Goal: Transaction & Acquisition: Book appointment/travel/reservation

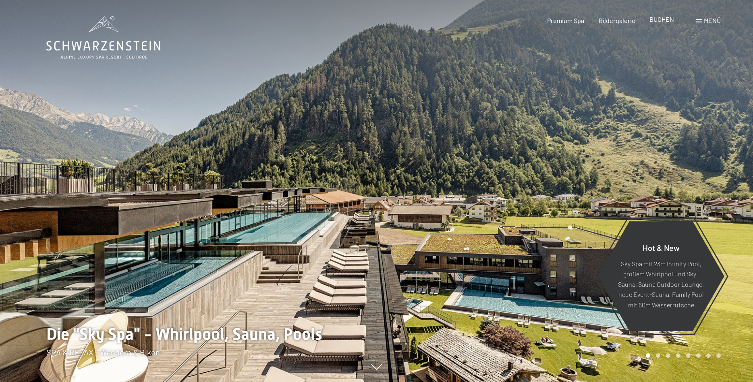
click at [662, 21] on span "BUCHEN" at bounding box center [661, 19] width 25 height 8
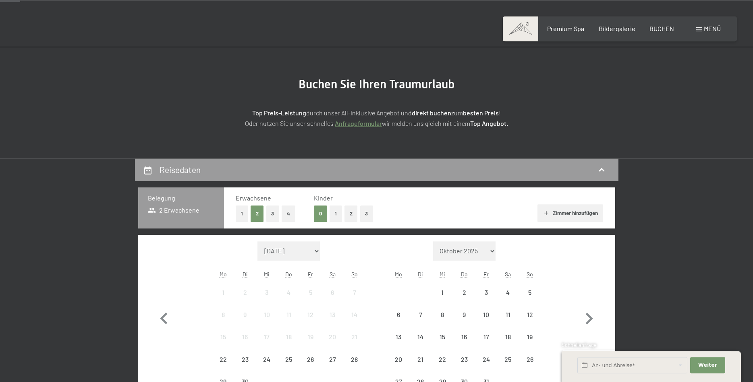
scroll to position [123, 0]
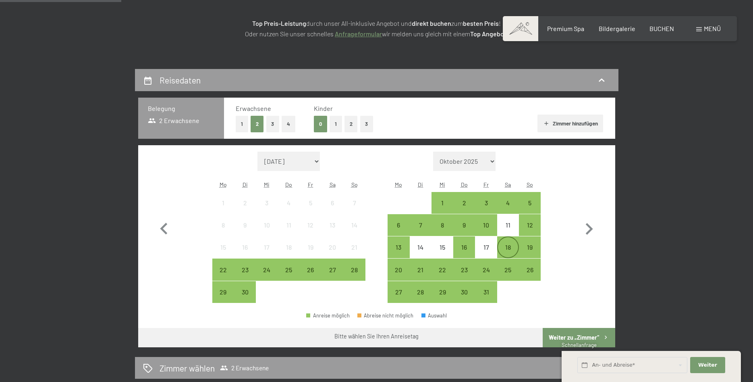
click at [509, 245] on div "18" at bounding box center [508, 254] width 20 height 20
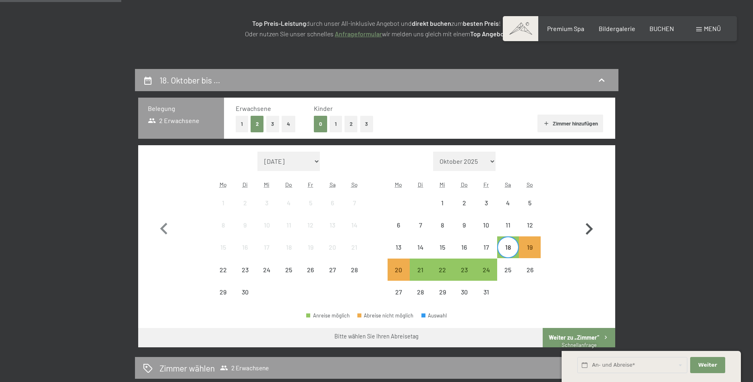
click at [591, 224] on icon "button" at bounding box center [588, 228] width 23 height 23
select select "[DATE]"
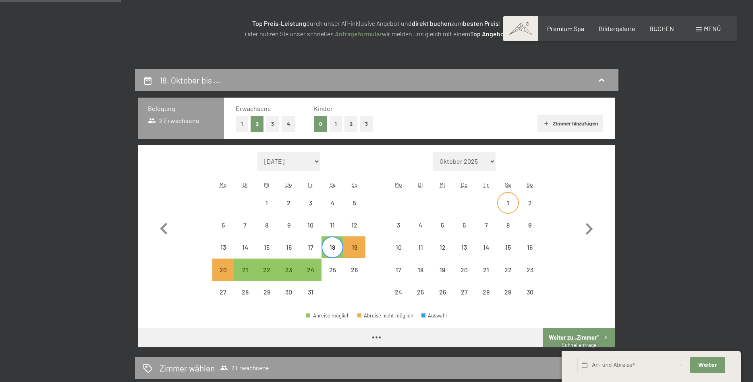
click at [512, 199] on div "1" at bounding box center [508, 209] width 20 height 20
select select "[DATE]"
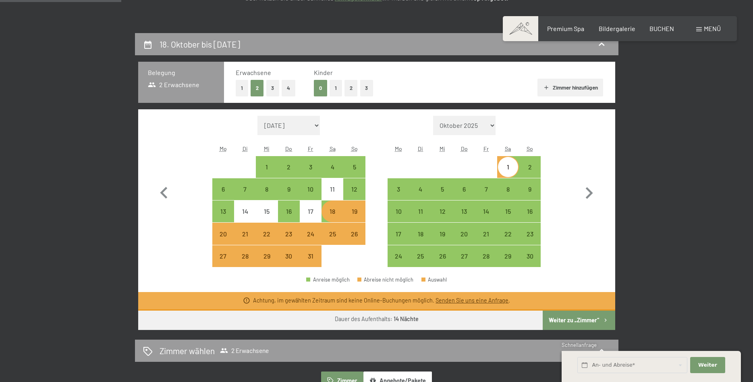
scroll to position [247, 0]
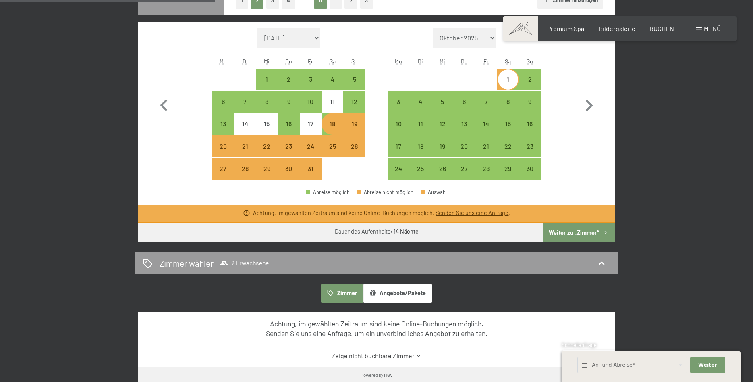
click at [575, 231] on button "Weiter zu „Zimmer“" at bounding box center [579, 232] width 72 height 19
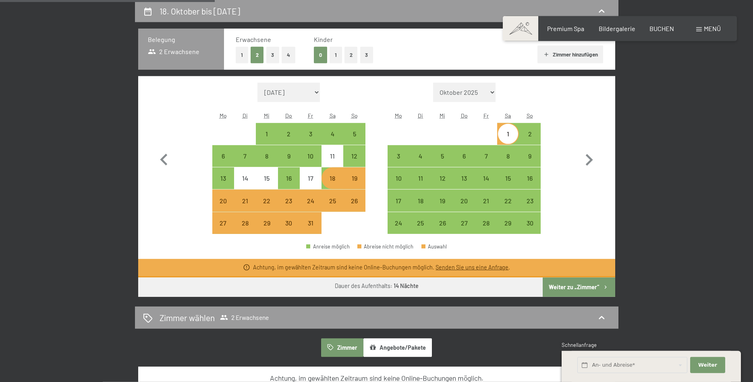
select select "2025-10-01"
select select "2025-11-01"
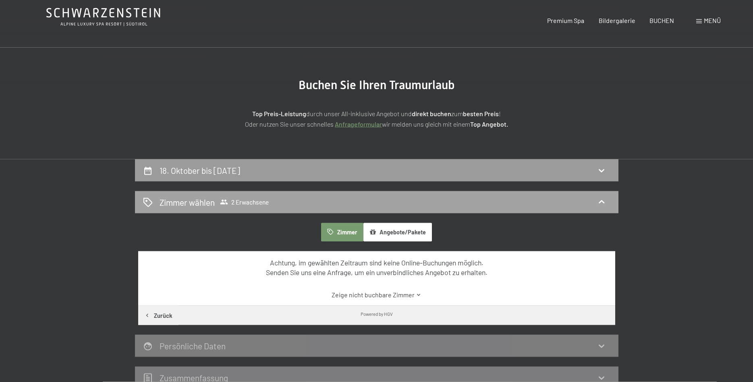
scroll to position [0, 0]
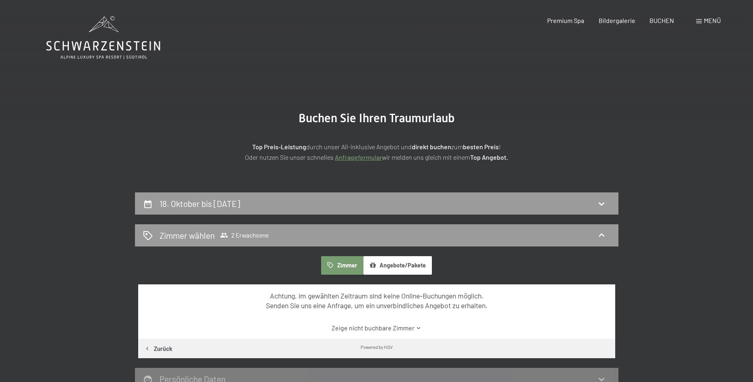
click at [705, 16] on div "Buchen Anfragen Premium Spa Bildergalerie BUCHEN Menü DE IT EN Gutschein Bilder…" at bounding box center [620, 20] width 202 height 9
click at [705, 19] on span "Menü" at bounding box center [712, 21] width 17 height 8
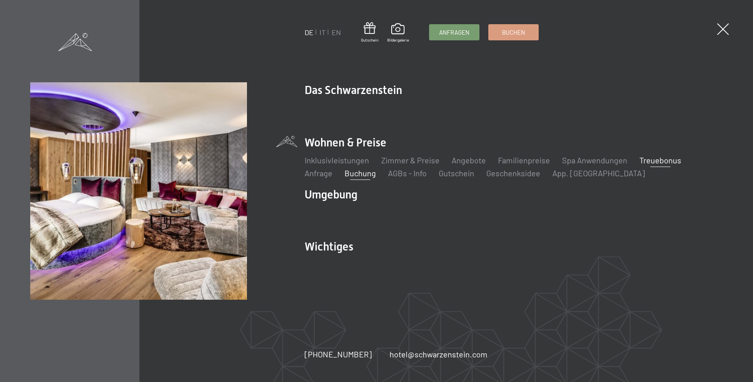
click at [656, 158] on link "Treuebonus" at bounding box center [660, 160] width 42 height 10
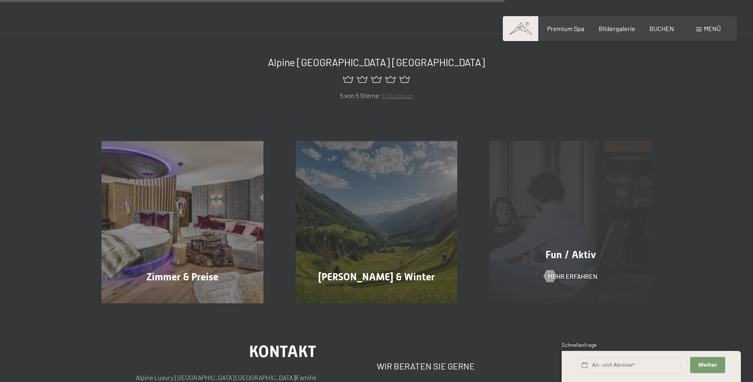
scroll to position [575, 0]
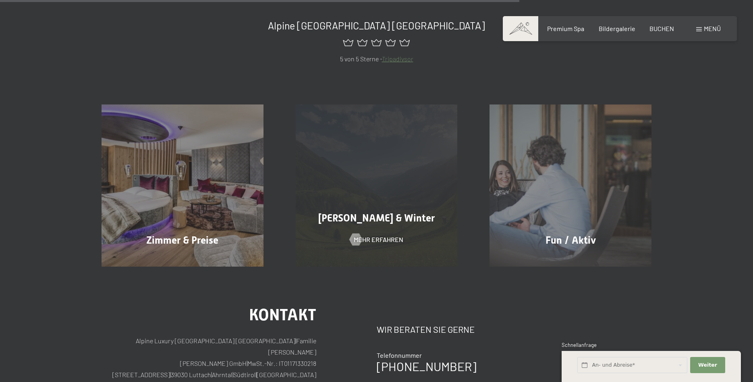
click at [410, 193] on div "Sommer & Winter Mehr erfahren" at bounding box center [377, 185] width 194 height 162
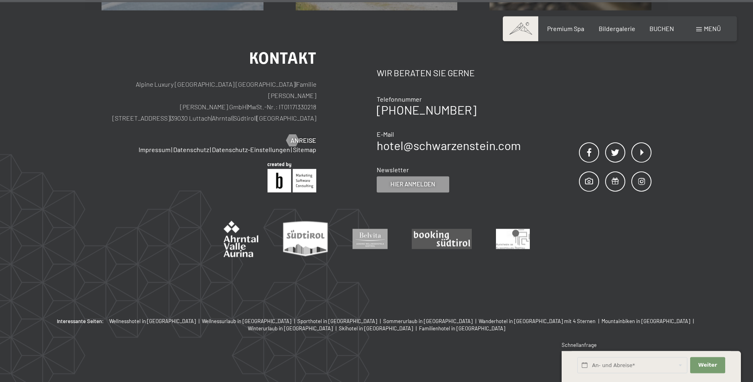
scroll to position [2929, 0]
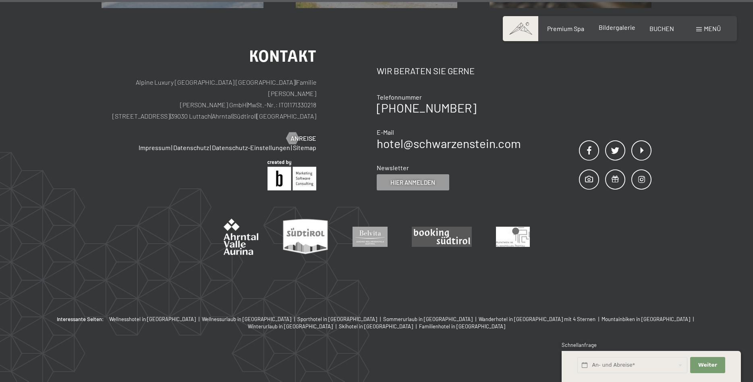
click at [614, 30] on span "Bildergalerie" at bounding box center [617, 27] width 37 height 8
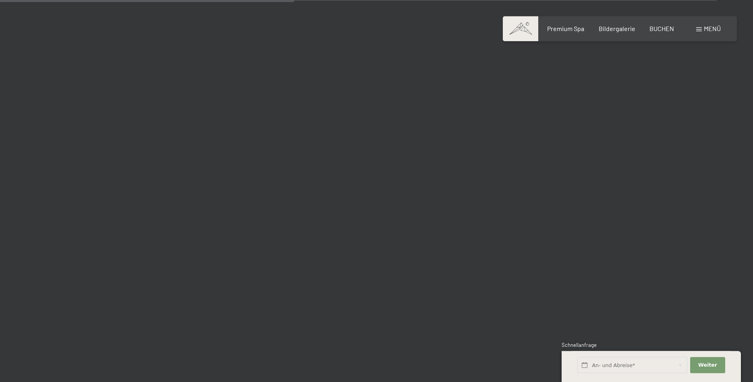
scroll to position [4027, 0]
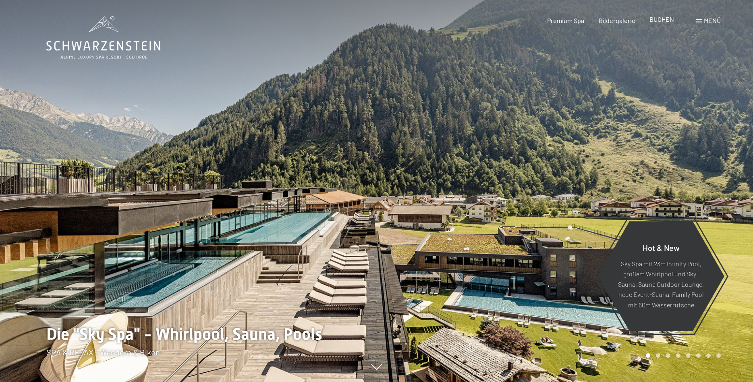
click at [673, 20] on span "BUCHEN" at bounding box center [661, 19] width 25 height 8
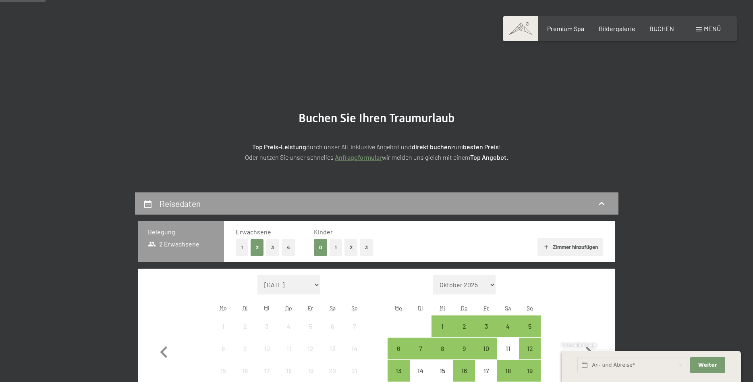
scroll to position [164, 0]
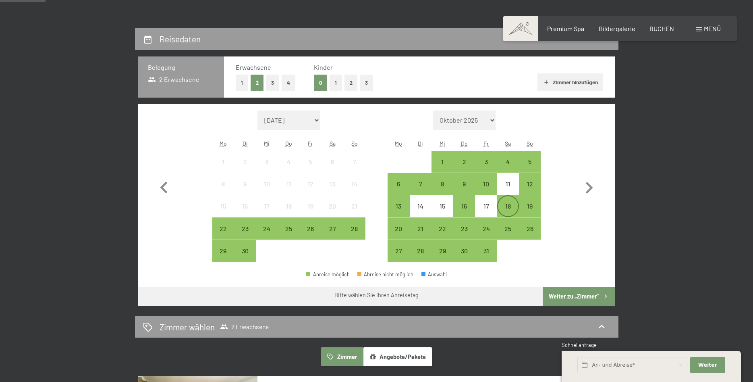
click at [510, 209] on div "18" at bounding box center [508, 213] width 20 height 20
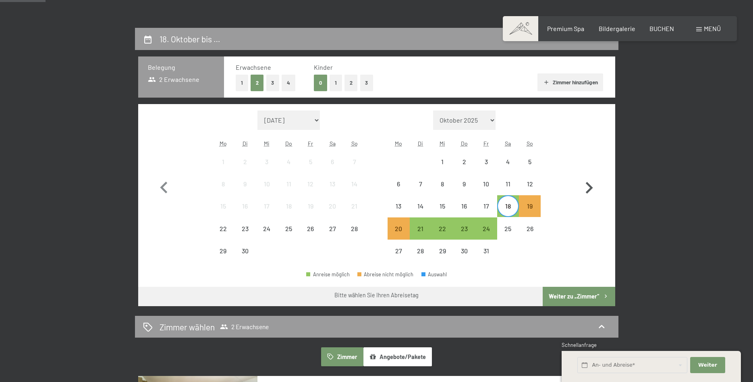
click at [590, 185] on icon "button" at bounding box center [589, 188] width 7 height 12
select select "[DATE]"
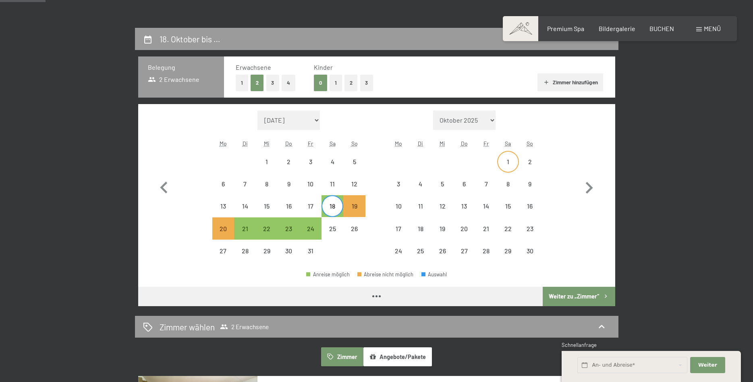
click at [513, 159] on div "1" at bounding box center [508, 168] width 20 height 20
select select "2025-10-01"
select select "2025-11-01"
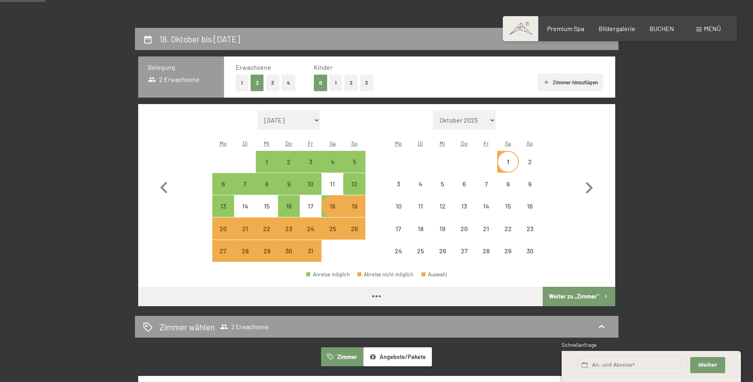
select select "2025-10-01"
select select "2025-11-01"
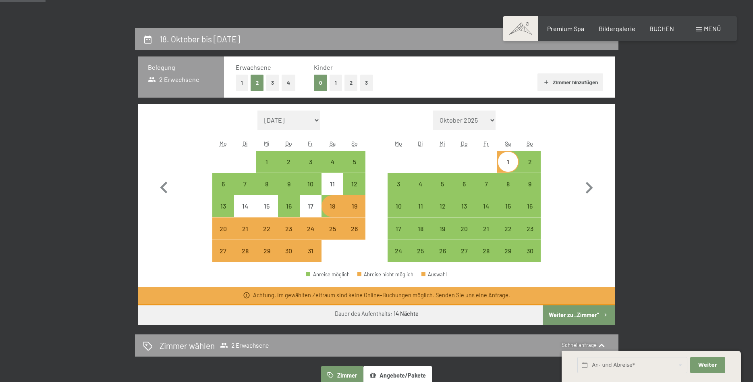
click at [582, 317] on button "Weiter zu „Zimmer“" at bounding box center [579, 314] width 72 height 19
select select "2025-10-01"
select select "2025-11-01"
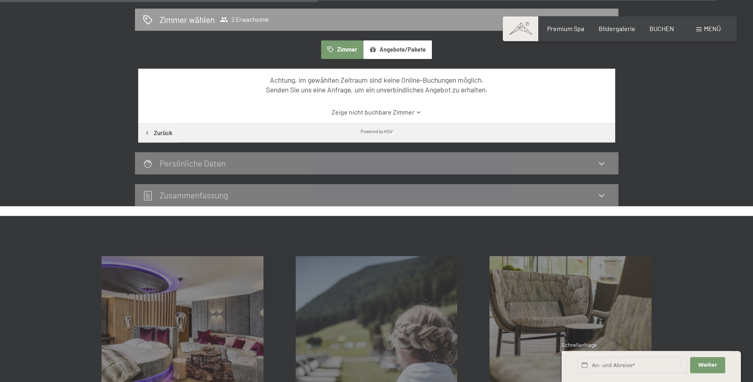
scroll to position [151, 0]
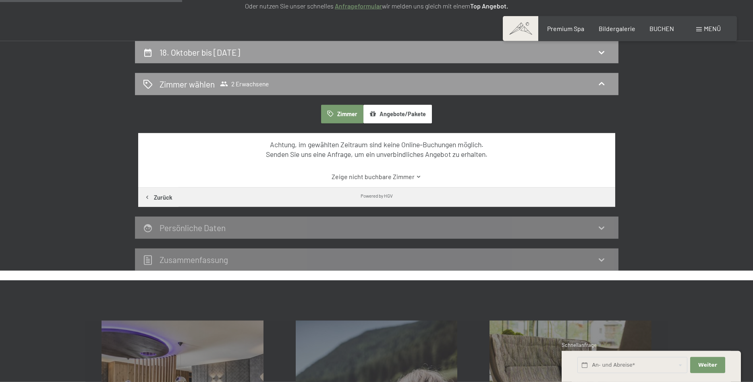
click at [394, 114] on button "Angebote/Pakete" at bounding box center [397, 114] width 68 height 19
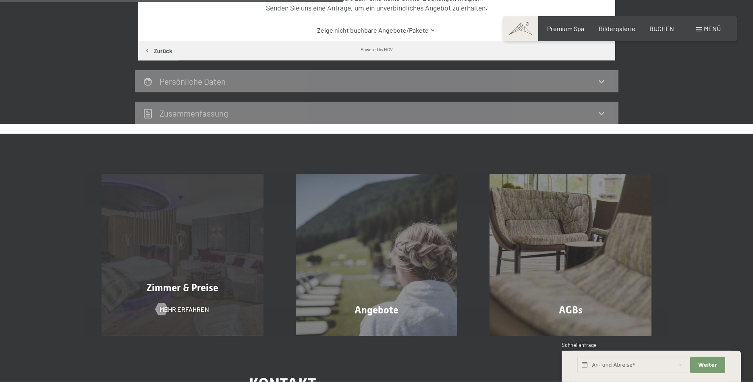
scroll to position [357, 0]
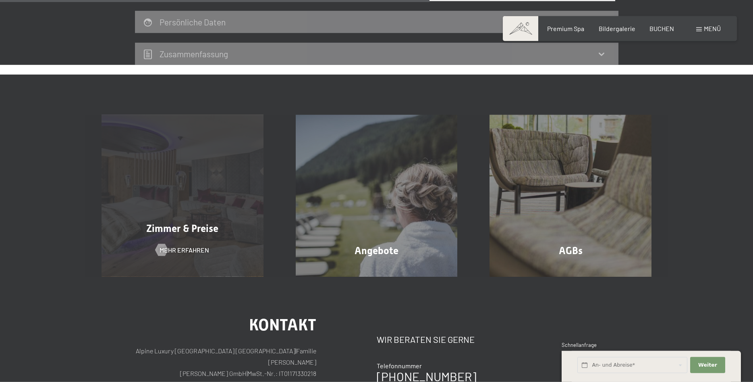
click at [190, 207] on div "Zimmer & Preise Mehr erfahren" at bounding box center [182, 196] width 194 height 162
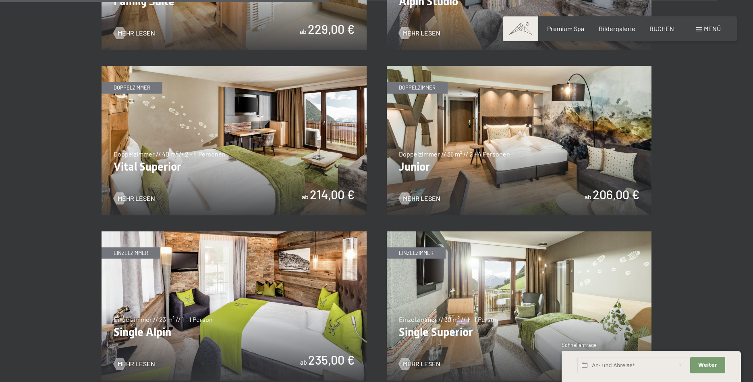
scroll to position [1151, 0]
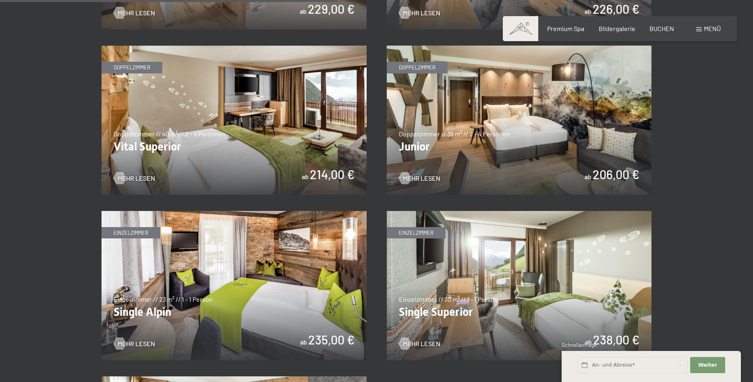
click at [472, 138] on img at bounding box center [519, 120] width 265 height 149
click at [254, 112] on img at bounding box center [234, 120] width 265 height 149
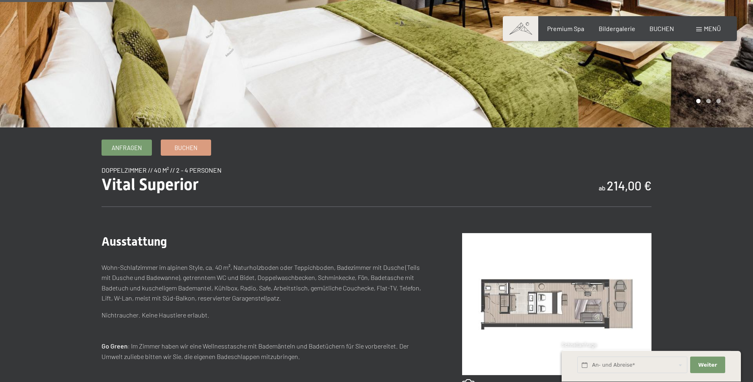
scroll to position [164, 0]
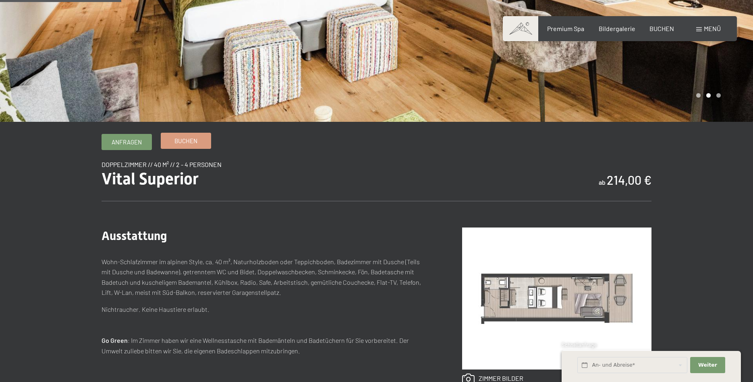
click at [191, 142] on span "Buchen" at bounding box center [185, 141] width 23 height 8
click at [171, 140] on link "Buchen" at bounding box center [186, 140] width 50 height 15
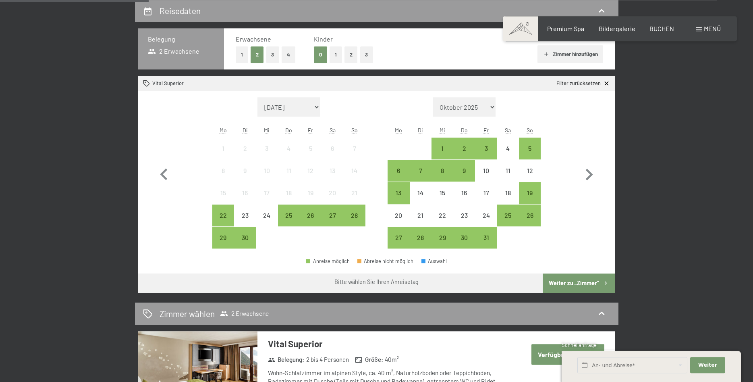
scroll to position [205, 0]
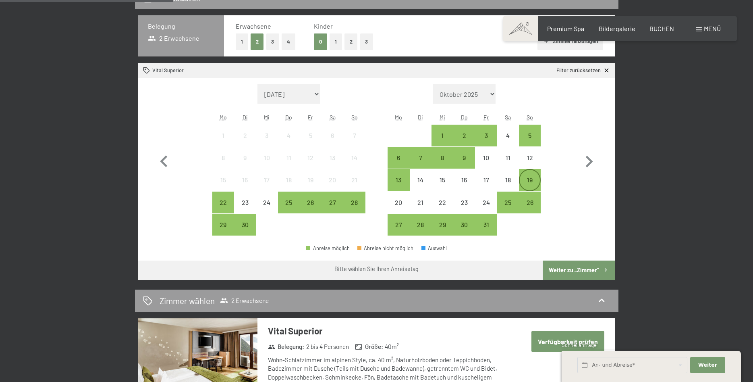
click at [529, 180] on div "19" at bounding box center [530, 186] width 20 height 20
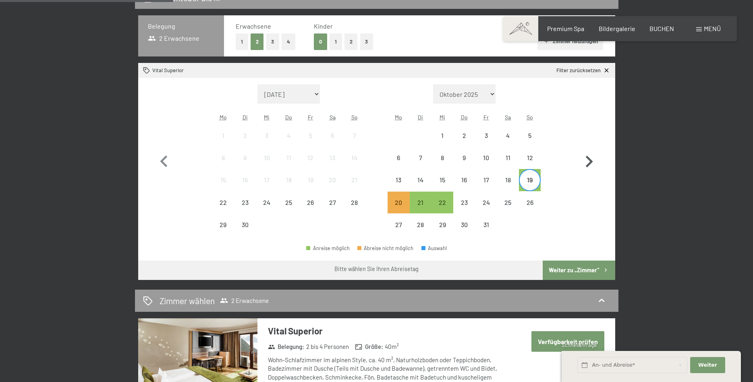
click at [593, 159] on icon "button" at bounding box center [588, 161] width 23 height 23
select select "2025-10-01"
select select "2025-11-01"
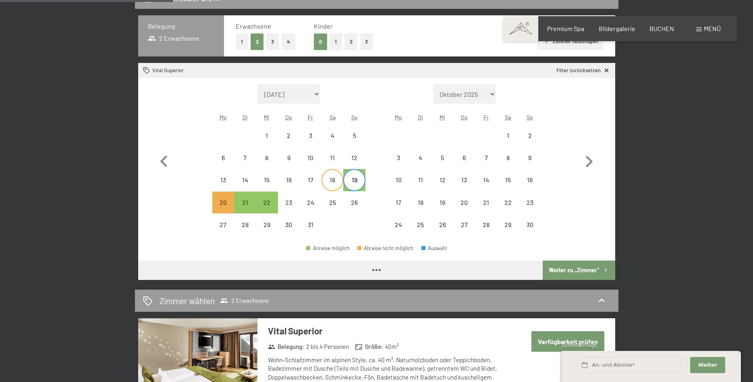
select select "2025-10-01"
select select "2025-11-01"
click at [508, 137] on div "1" at bounding box center [508, 142] width 20 height 20
select select "2025-10-01"
select select "2025-11-01"
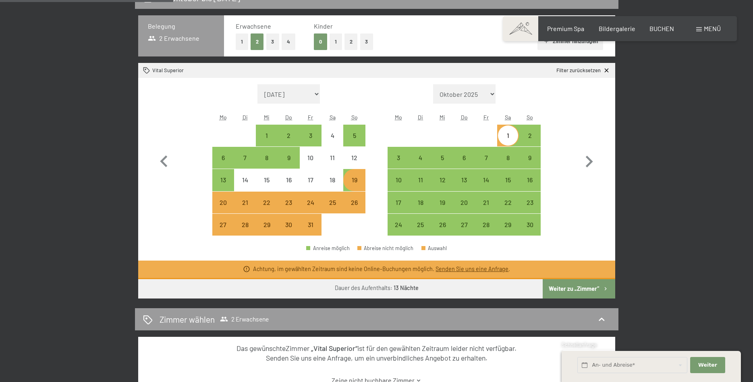
click at [572, 289] on button "Weiter zu „Zimmer“" at bounding box center [579, 288] width 72 height 19
select select "2025-10-01"
select select "2025-11-01"
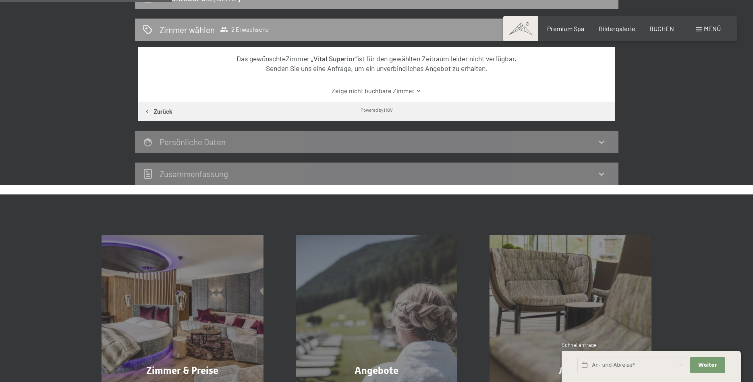
scroll to position [192, 0]
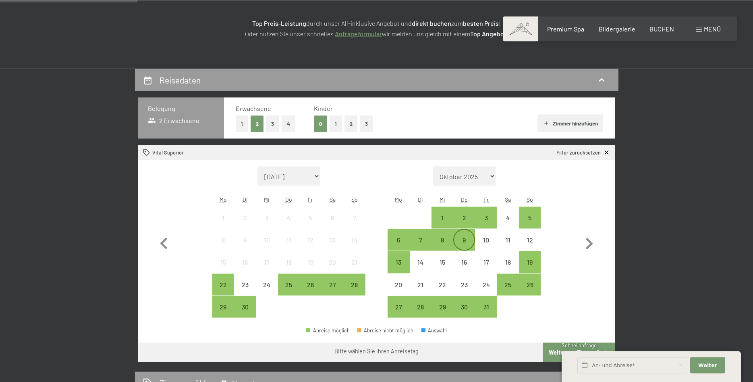
scroll to position [164, 0]
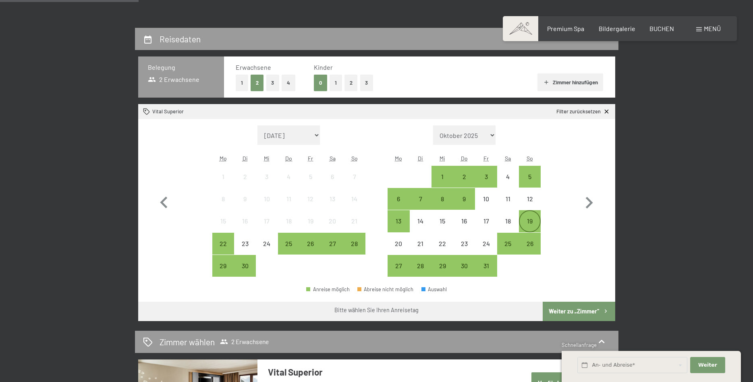
click at [535, 223] on div "19" at bounding box center [530, 228] width 20 height 20
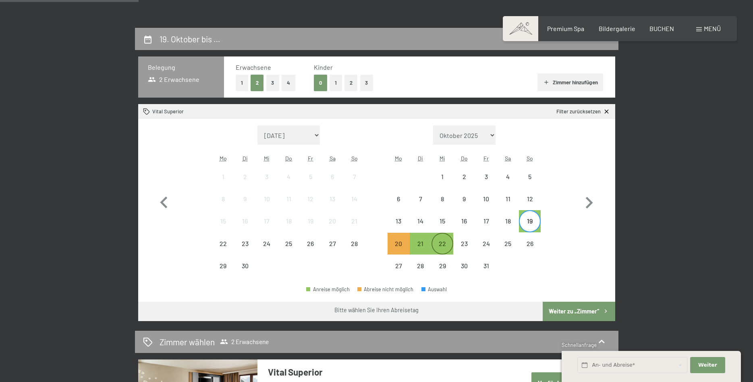
click at [440, 246] on div "22" at bounding box center [442, 250] width 20 height 20
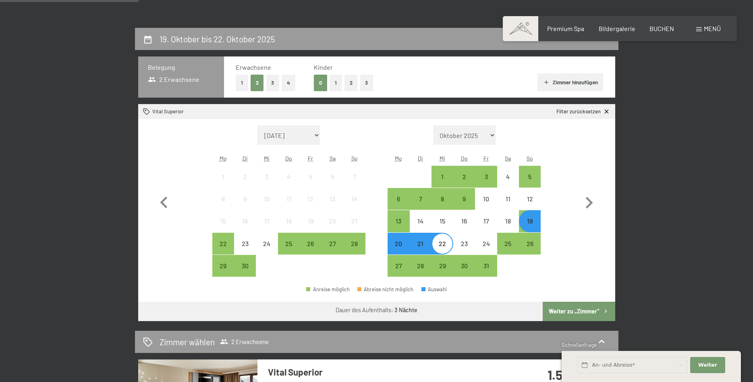
click at [529, 224] on div "19" at bounding box center [530, 228] width 20 height 20
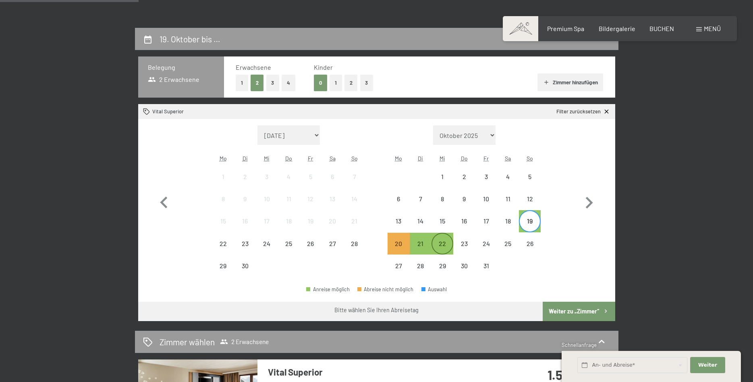
click at [448, 240] on div "22" at bounding box center [442, 250] width 20 height 20
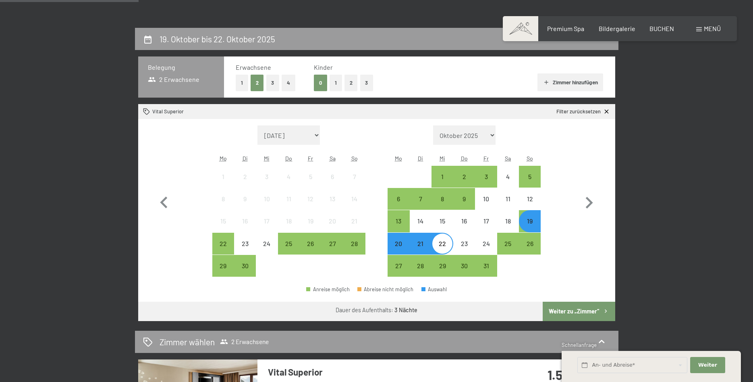
click at [405, 246] on div "20" at bounding box center [398, 250] width 20 height 20
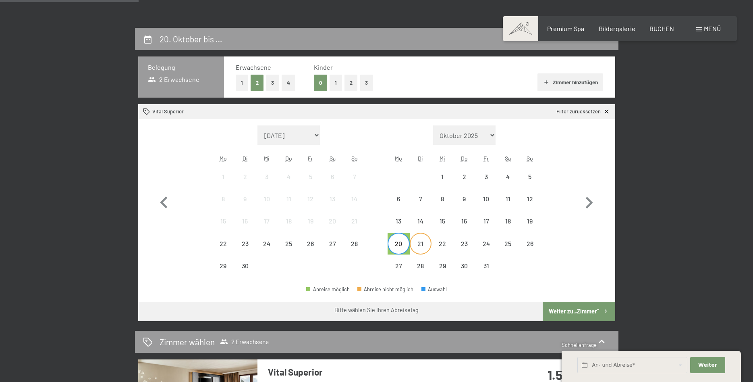
click at [423, 237] on div "21" at bounding box center [421, 243] width 20 height 20
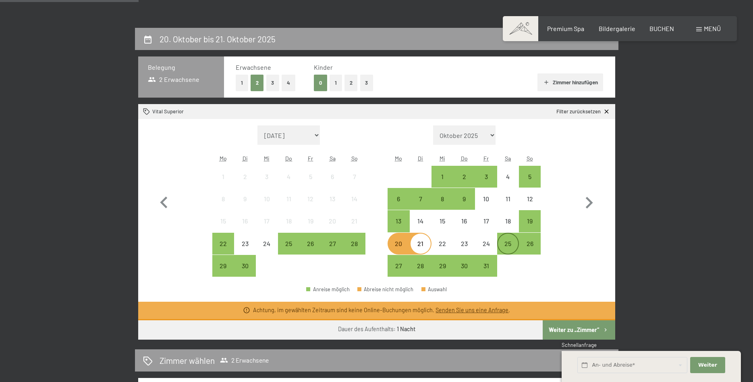
click at [510, 245] on div "25" at bounding box center [508, 250] width 20 height 20
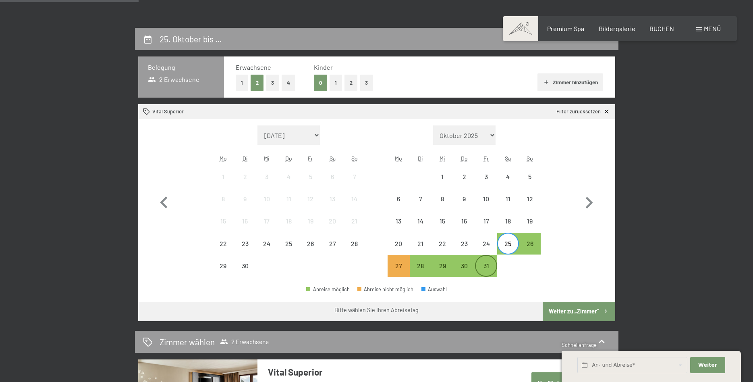
click at [493, 265] on div "31" at bounding box center [486, 272] width 20 height 20
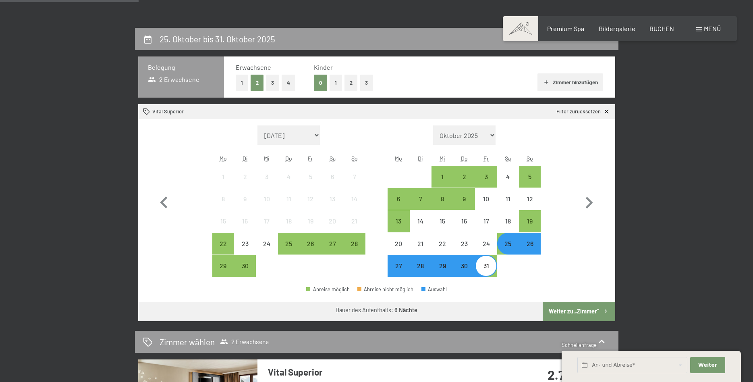
click at [515, 247] on div "25" at bounding box center [508, 250] width 20 height 20
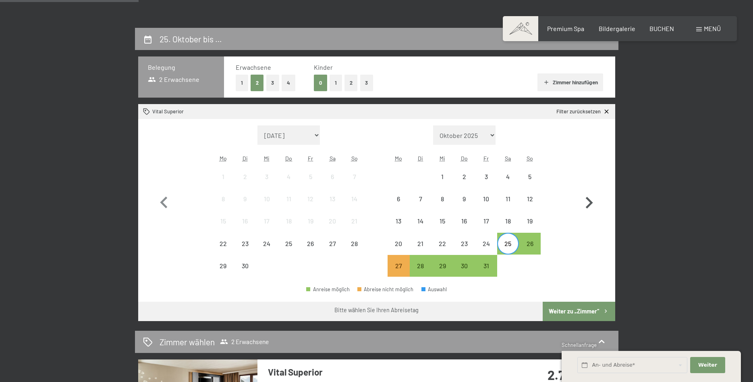
click at [592, 201] on icon "button" at bounding box center [588, 202] width 23 height 23
select select "[DATE]"
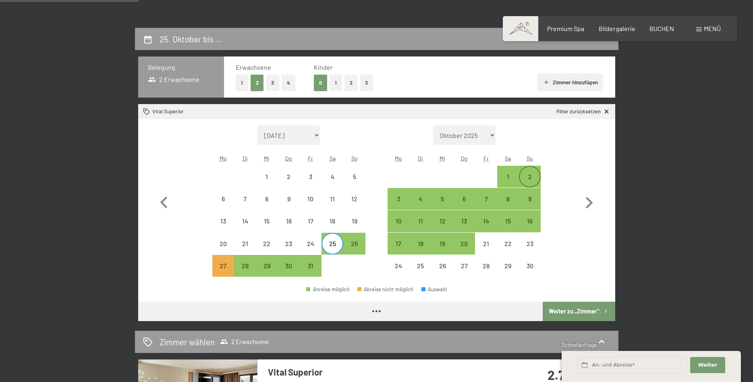
select select "[DATE]"
click at [512, 181] on div "1" at bounding box center [508, 183] width 20 height 20
select select "[DATE]"
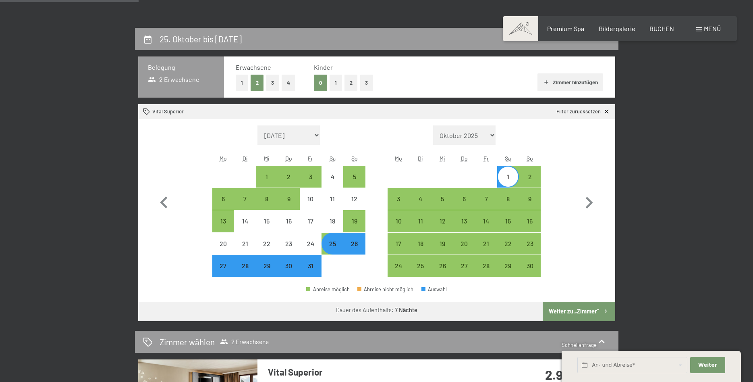
click at [554, 306] on button "Weiter zu „Zimmer“" at bounding box center [579, 310] width 72 height 19
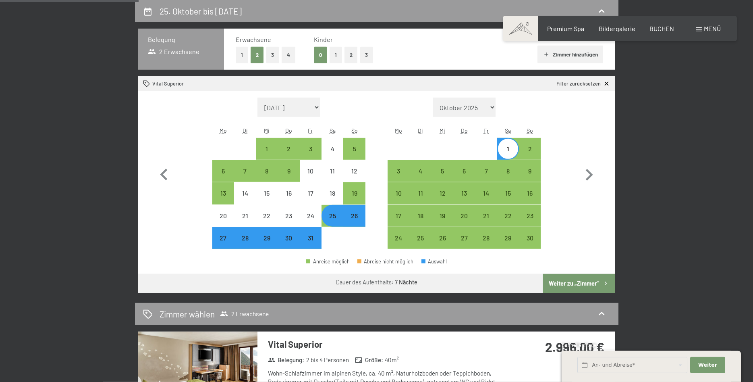
select select "2025-10-01"
select select "2025-11-01"
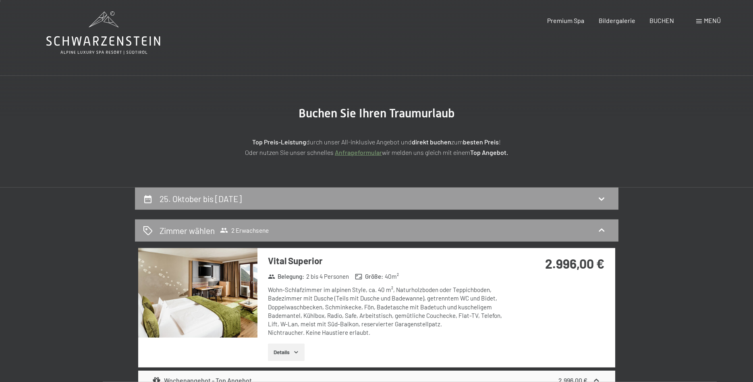
scroll to position [0, 0]
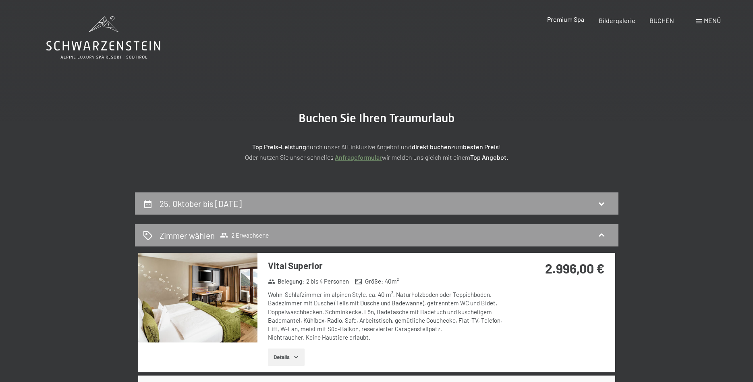
click at [567, 20] on span "Premium Spa" at bounding box center [565, 19] width 37 height 8
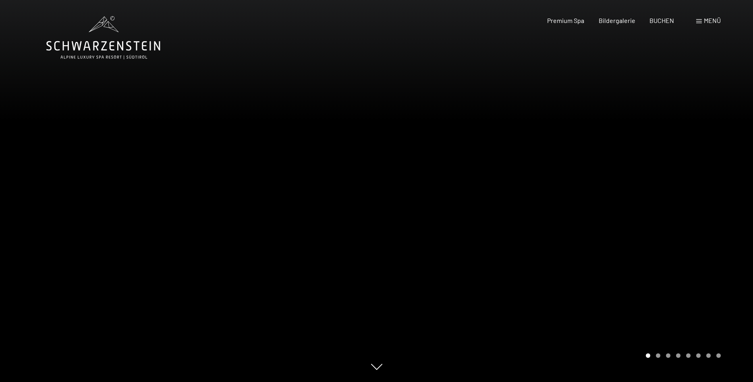
click at [623, 21] on span "Bildergalerie" at bounding box center [617, 21] width 37 height 8
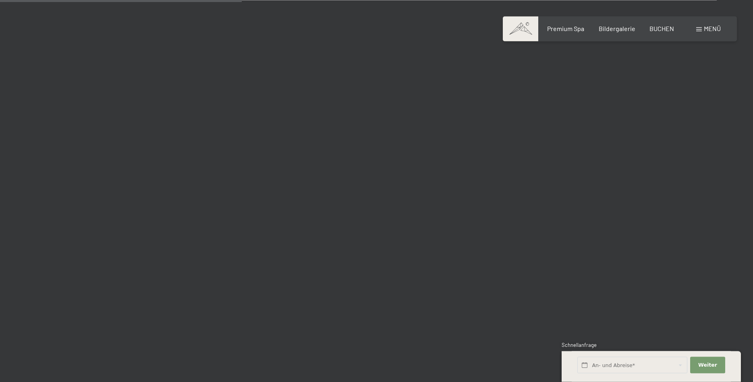
scroll to position [3370, 0]
